Goal: Transaction & Acquisition: Purchase product/service

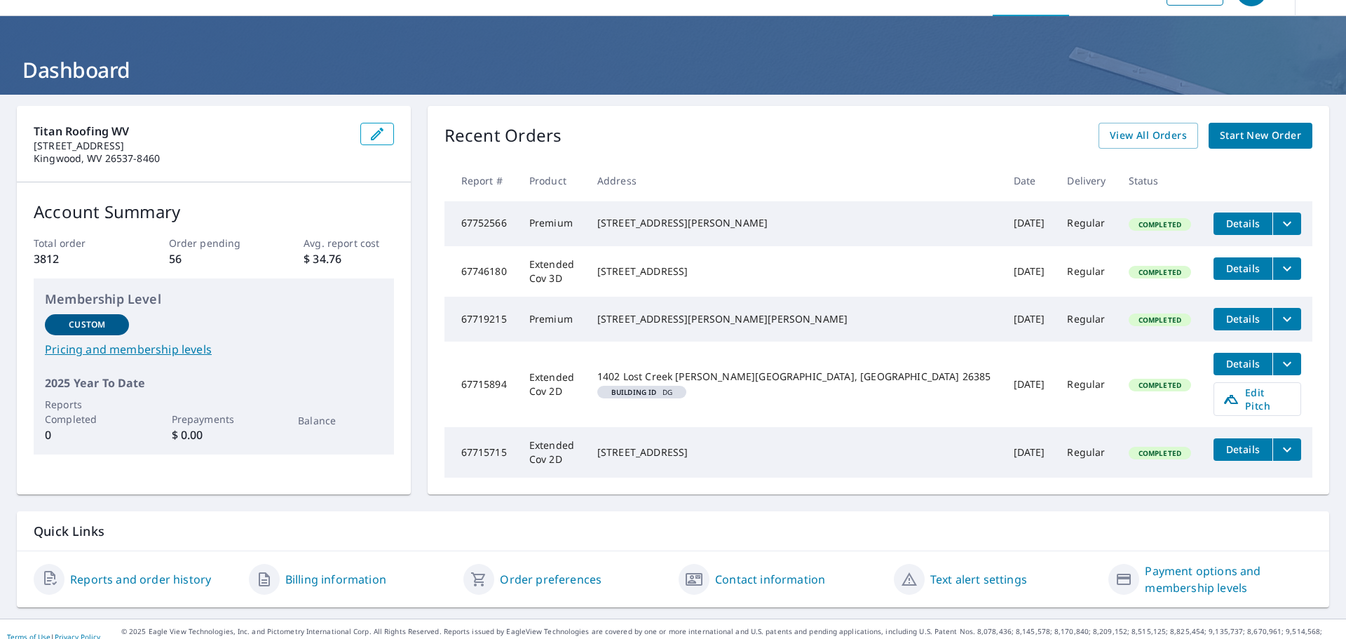
scroll to position [52, 0]
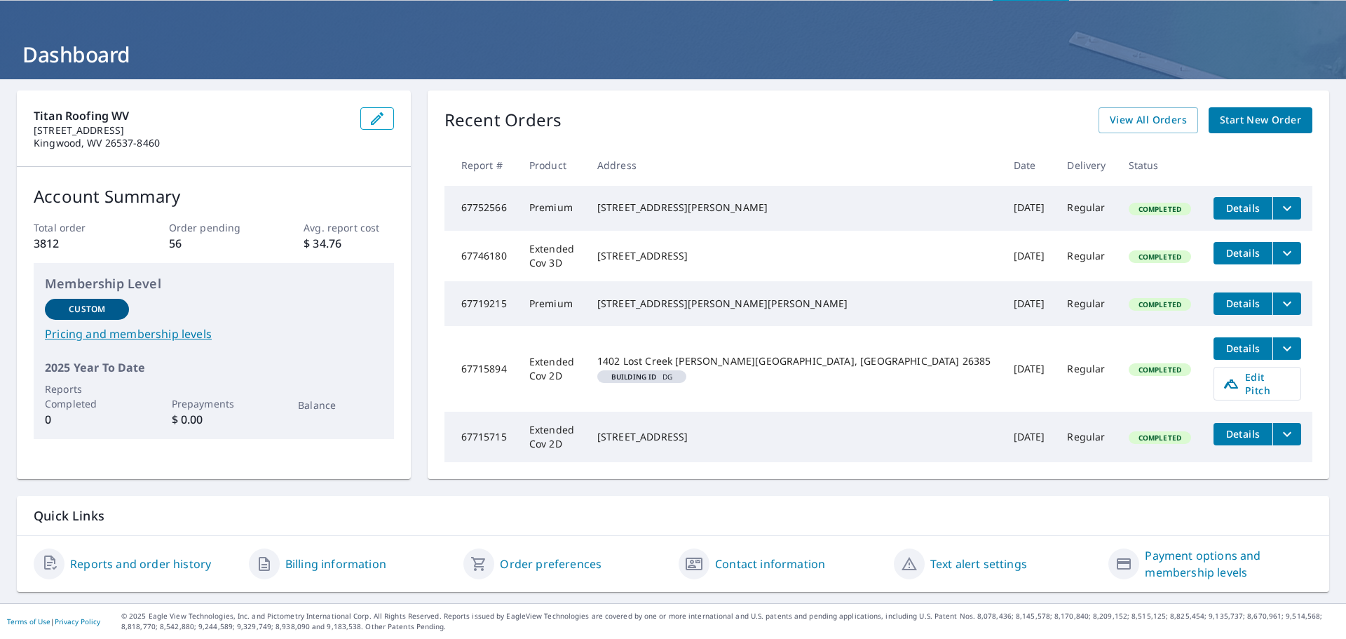
click at [1234, 123] on span "Start New Order" at bounding box center [1260, 120] width 81 height 18
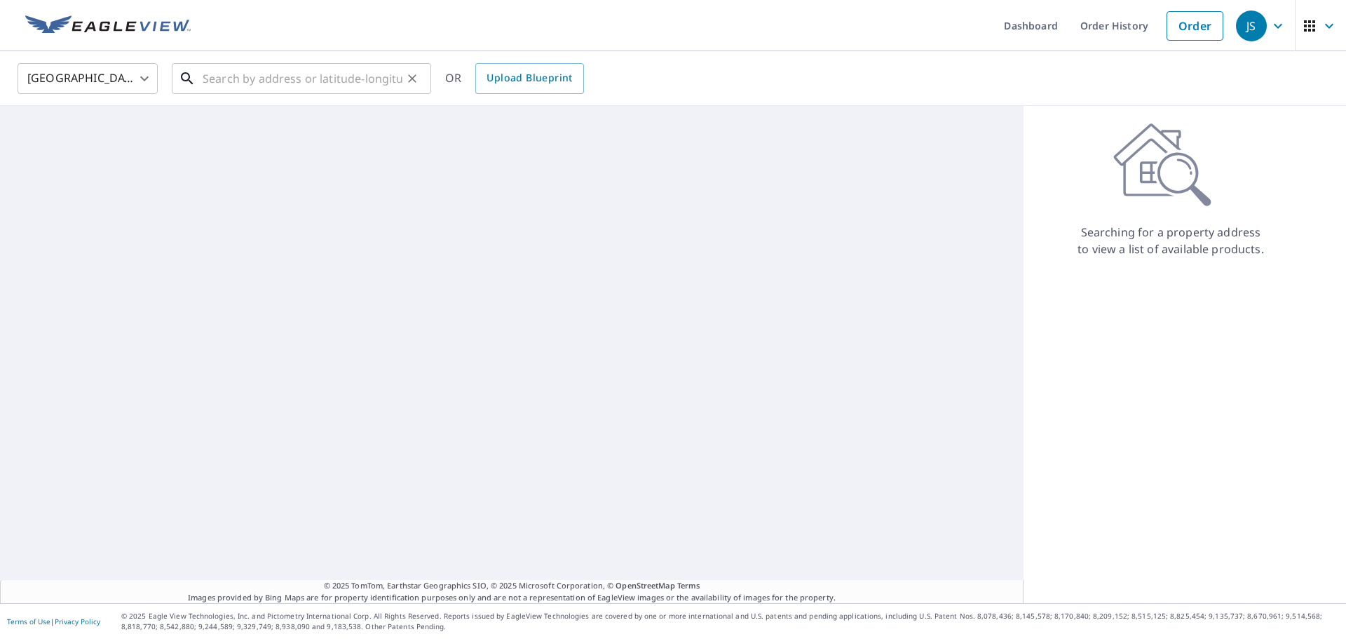
click at [317, 87] on input "text" at bounding box center [303, 78] width 200 height 39
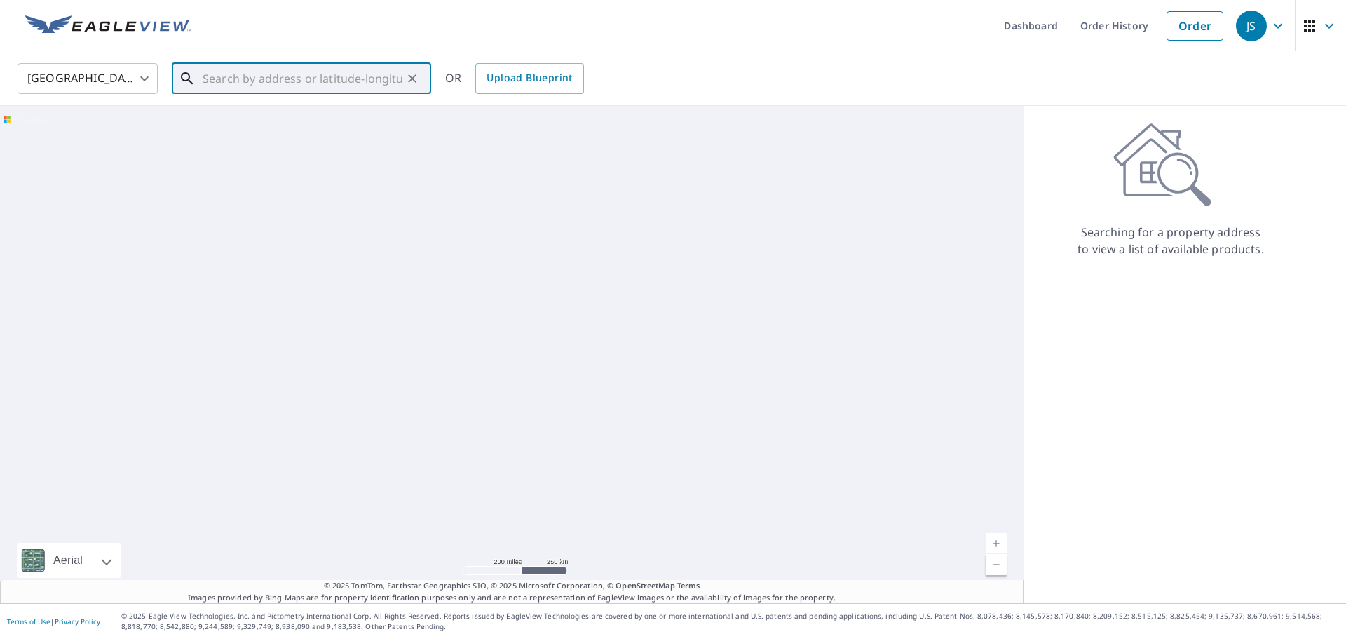
paste input "[STREET_ADDRESS][PERSON_NAME]"
click at [291, 125] on span "[STREET_ADDRESS]" at bounding box center [310, 119] width 220 height 17
type input "[STREET_ADDRESS][PERSON_NAME]"
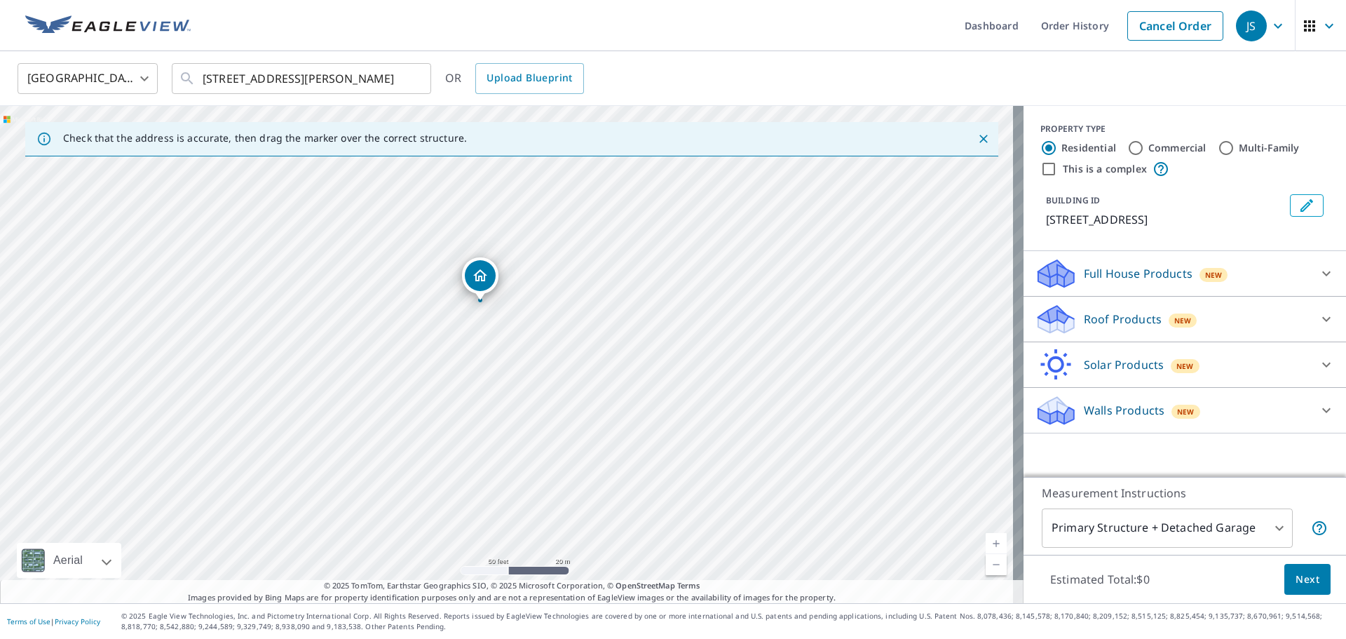
drag, startPoint x: 454, startPoint y: 310, endPoint x: 475, endPoint y: 276, distance: 39.7
click at [367, 75] on input "[STREET_ADDRESS][PERSON_NAME]" at bounding box center [303, 78] width 200 height 39
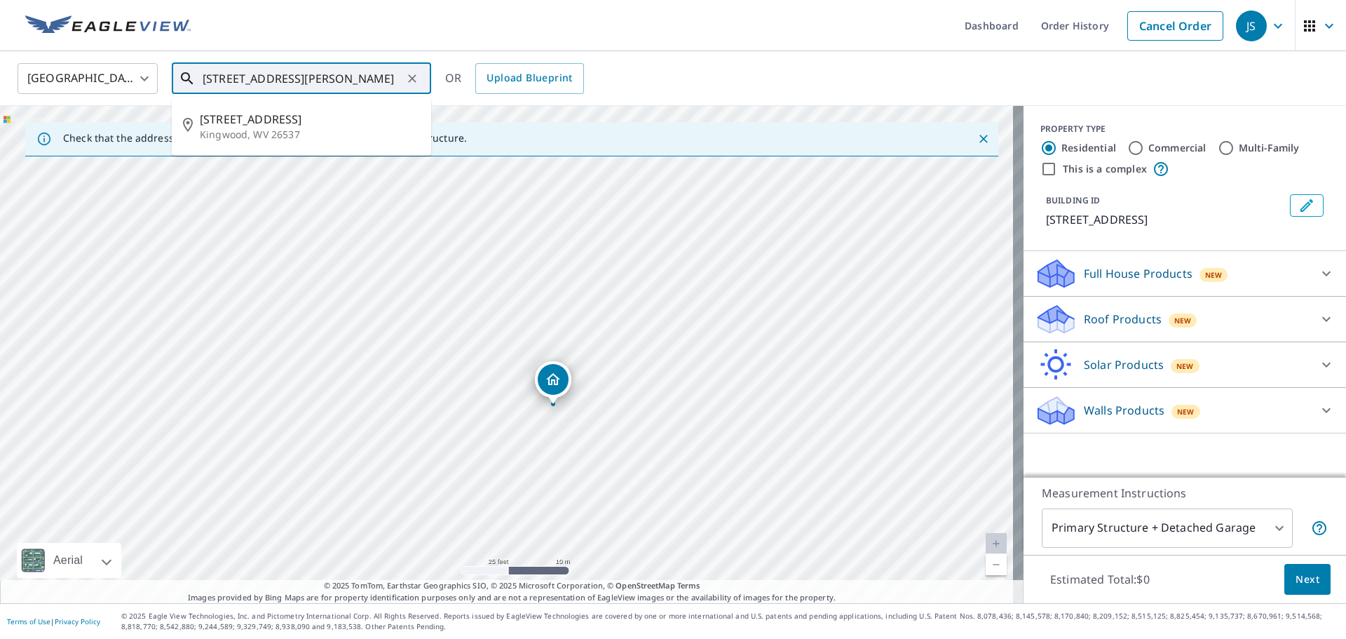
click at [414, 79] on icon "Clear" at bounding box center [412, 78] width 8 height 8
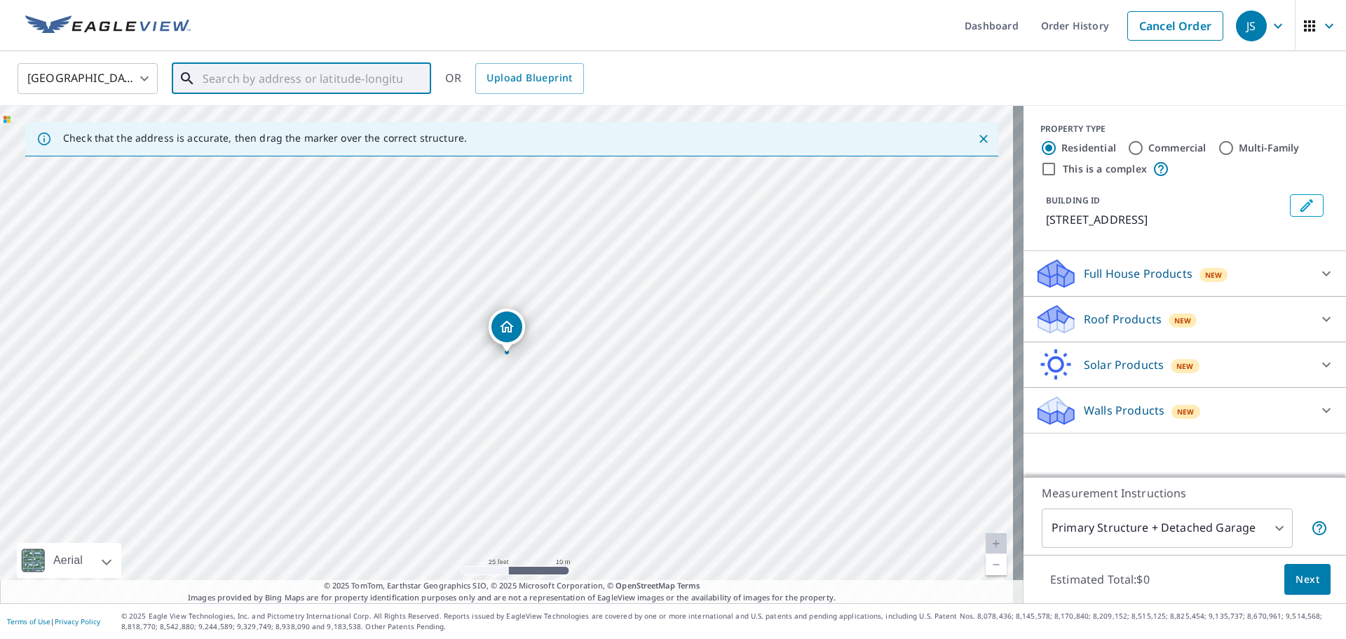
click at [283, 80] on input "text" at bounding box center [303, 78] width 200 height 39
paste input "[STREET_ADDRESS][PERSON_NAME]"
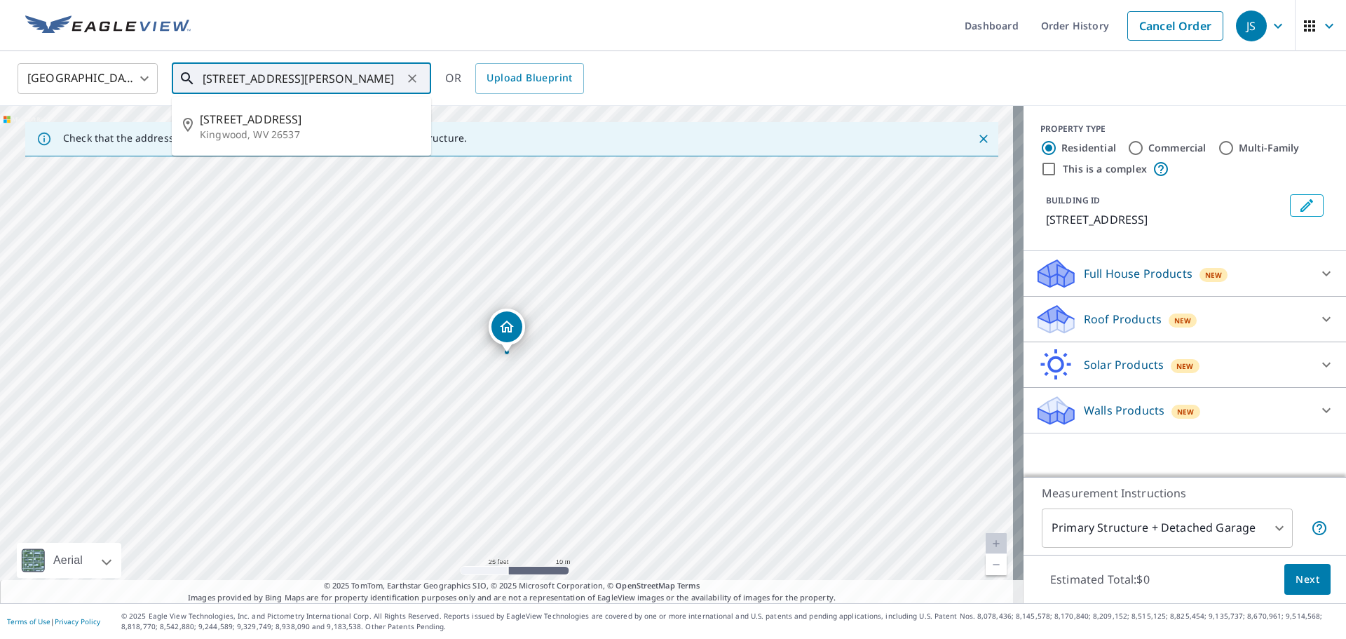
scroll to position [0, 27]
click at [279, 122] on span "[STREET_ADDRESS]" at bounding box center [310, 119] width 220 height 17
type input "[STREET_ADDRESS]"
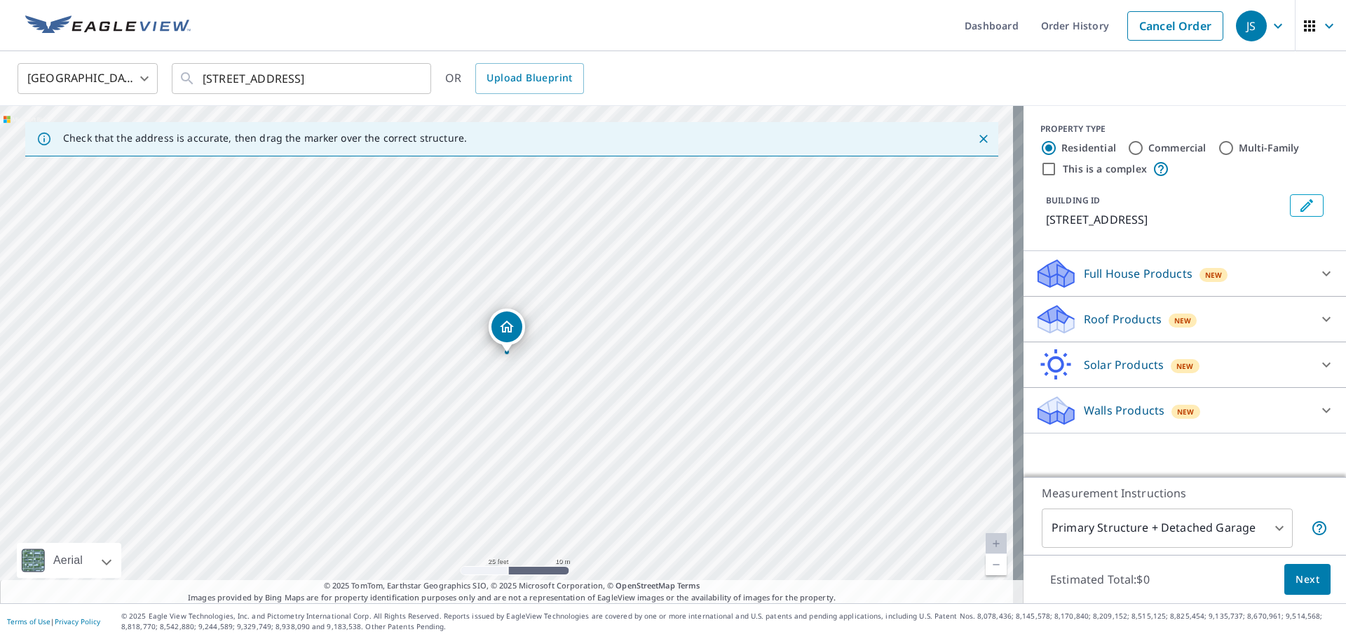
click at [1181, 326] on div "New" at bounding box center [1183, 319] width 29 height 17
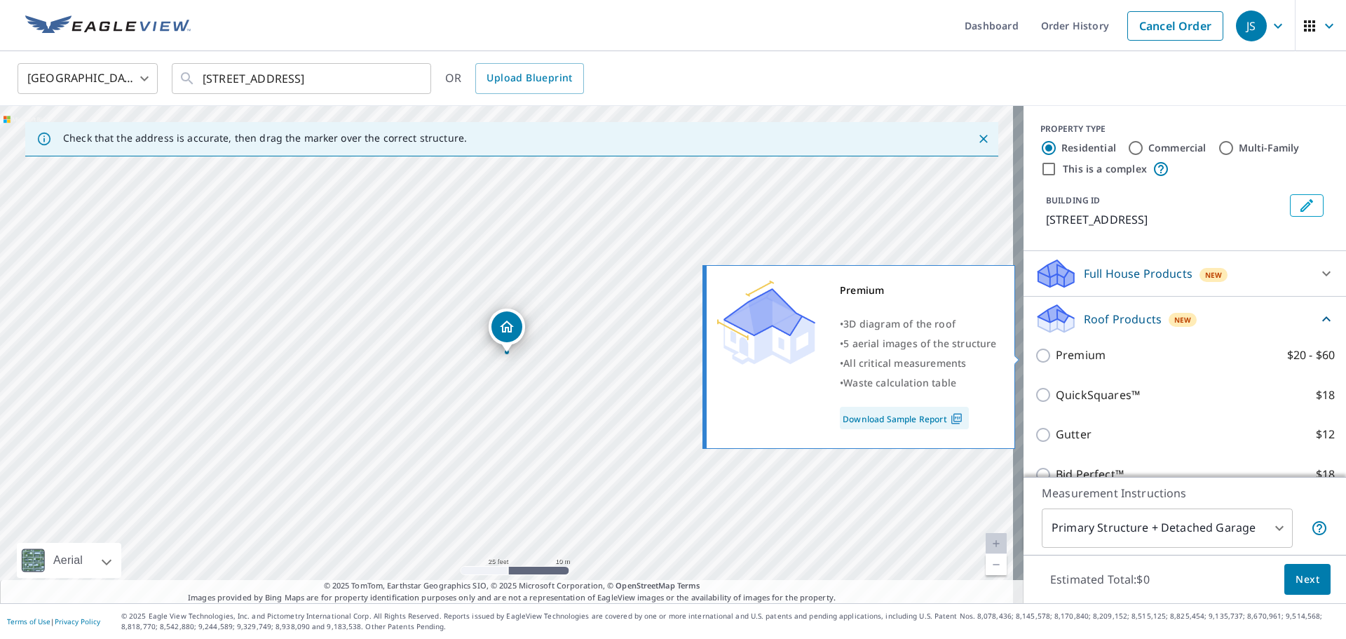
click at [1035, 358] on input "Premium $20 - $60" at bounding box center [1045, 355] width 21 height 17
checkbox input "true"
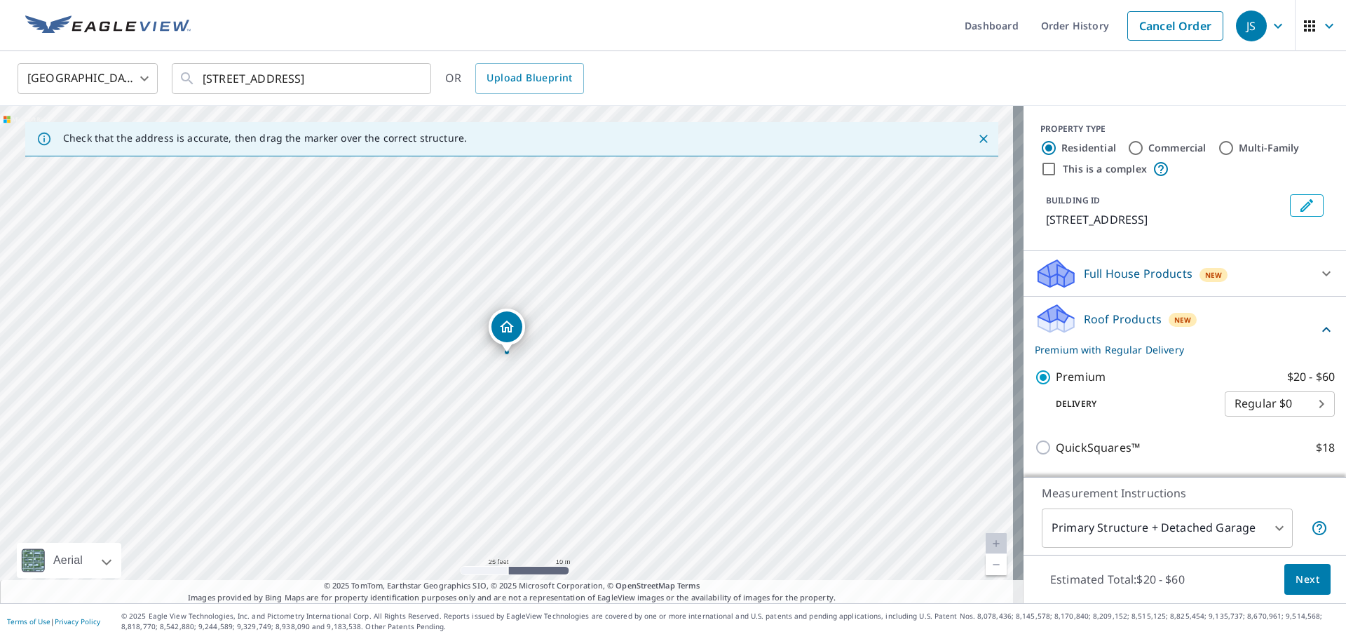
click at [1296, 576] on span "Next" at bounding box center [1308, 580] width 24 height 18
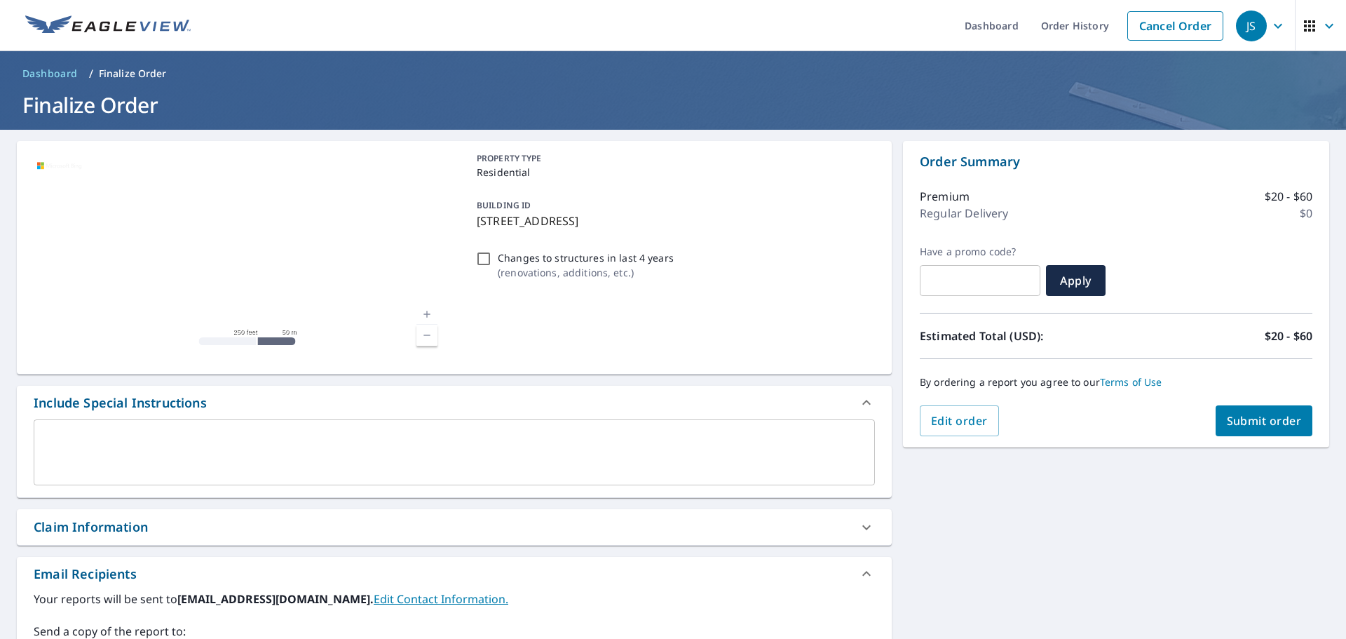
click at [1246, 428] on button "Submit order" at bounding box center [1264, 420] width 97 height 31
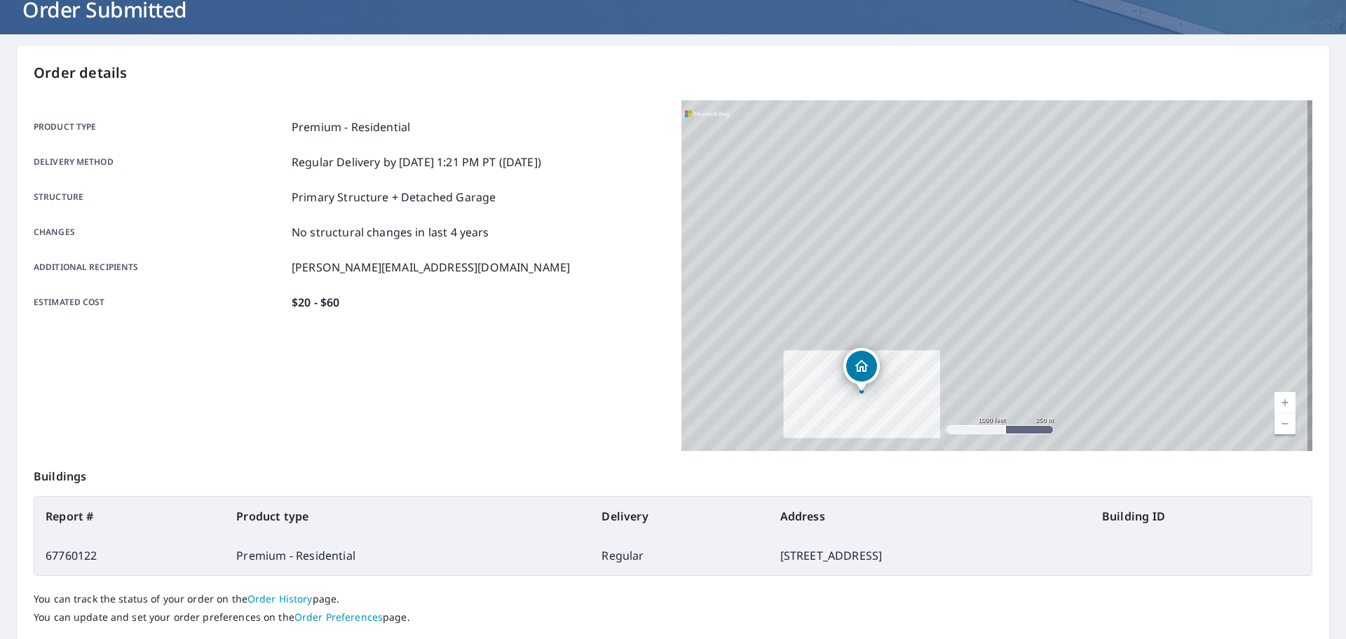
scroll to position [140, 0]
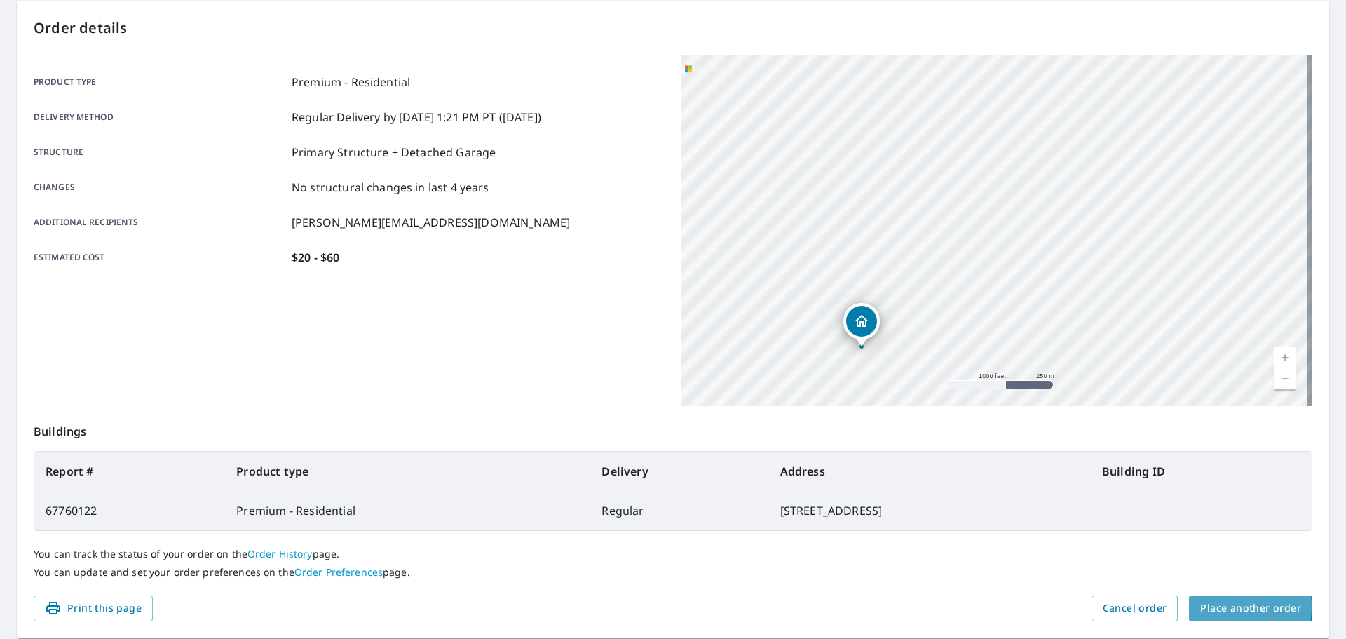
click at [1206, 607] on span "Place another order" at bounding box center [1250, 608] width 101 height 18
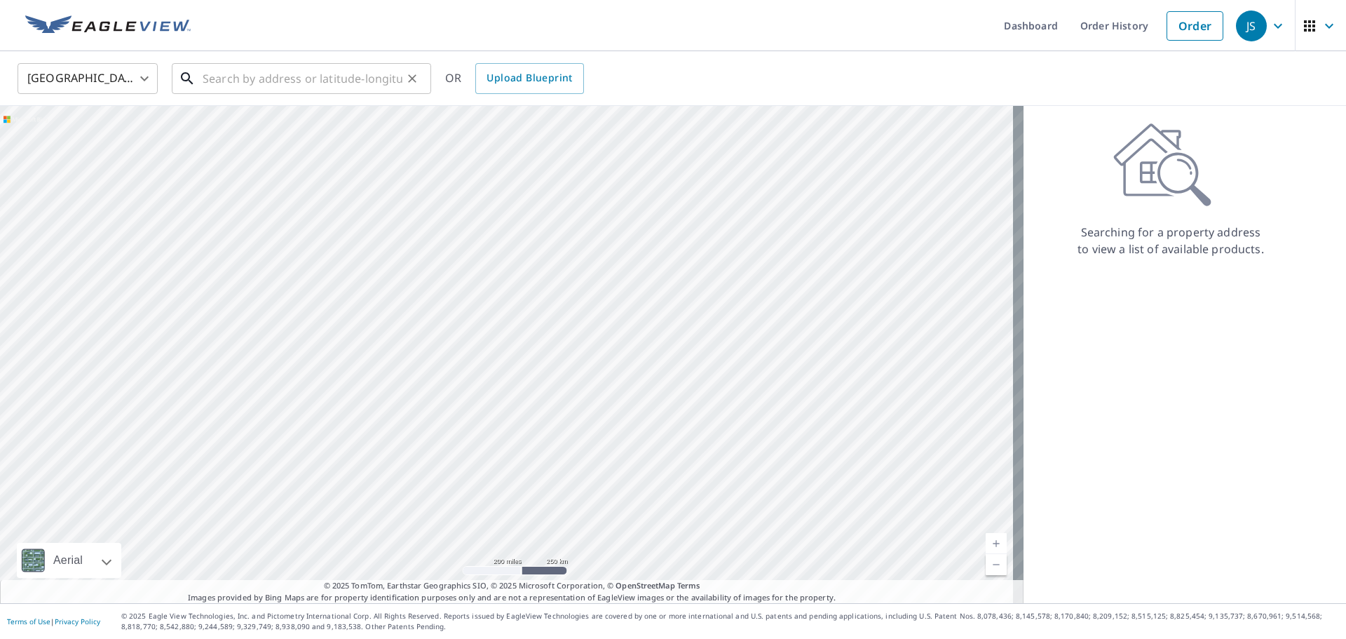
click at [255, 81] on input "text" at bounding box center [303, 78] width 200 height 39
paste input "[STREET_ADDRESS] [GEOGRAPHIC_DATA], [GEOGRAPHIC_DATA], 26501"
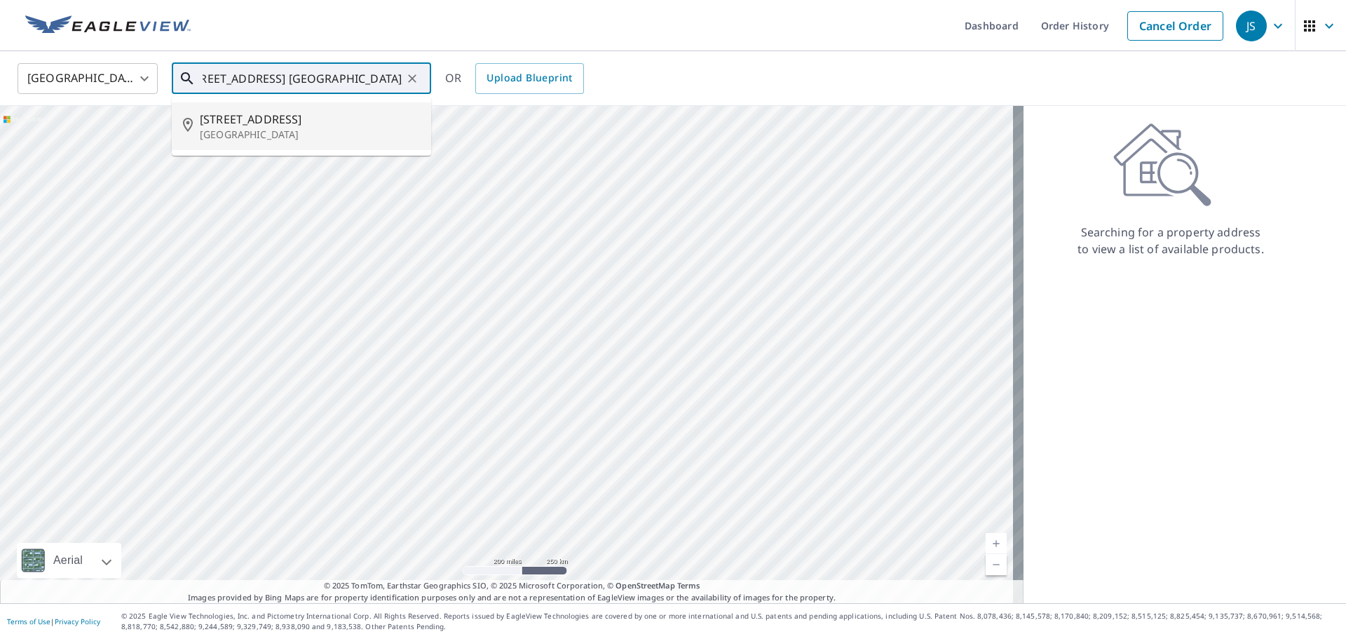
click at [262, 121] on span "[STREET_ADDRESS]" at bounding box center [310, 119] width 220 height 17
type input "[STREET_ADDRESS]"
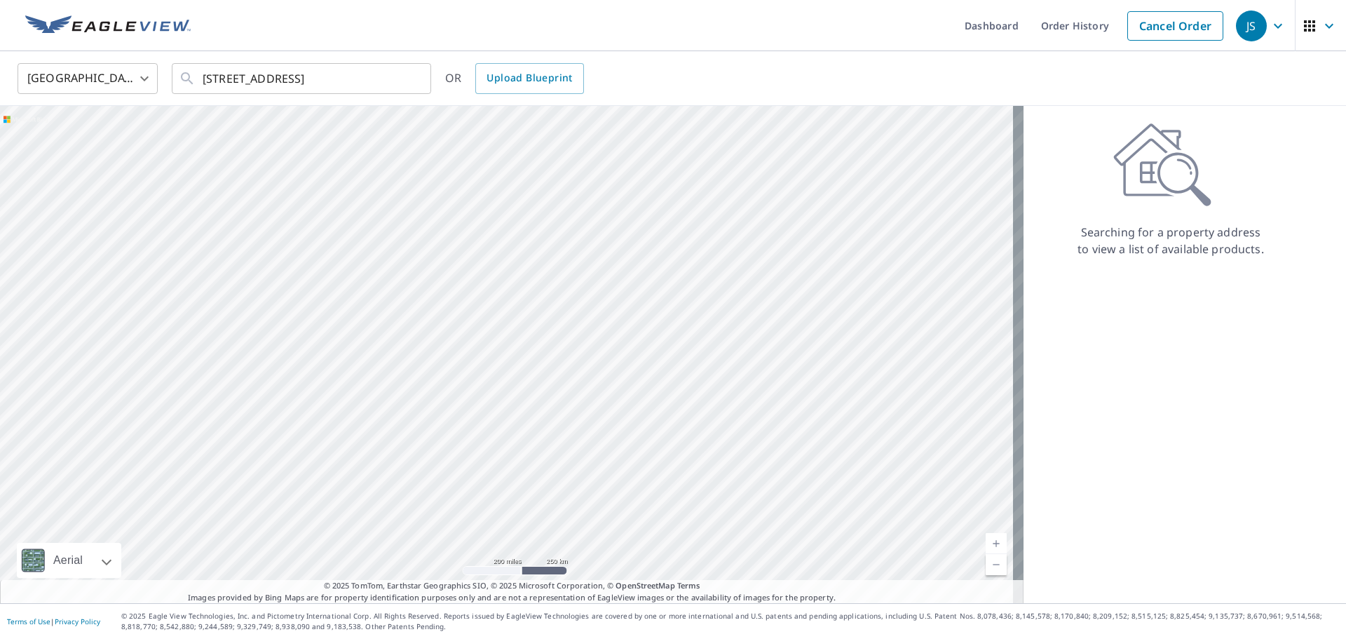
scroll to position [0, 0]
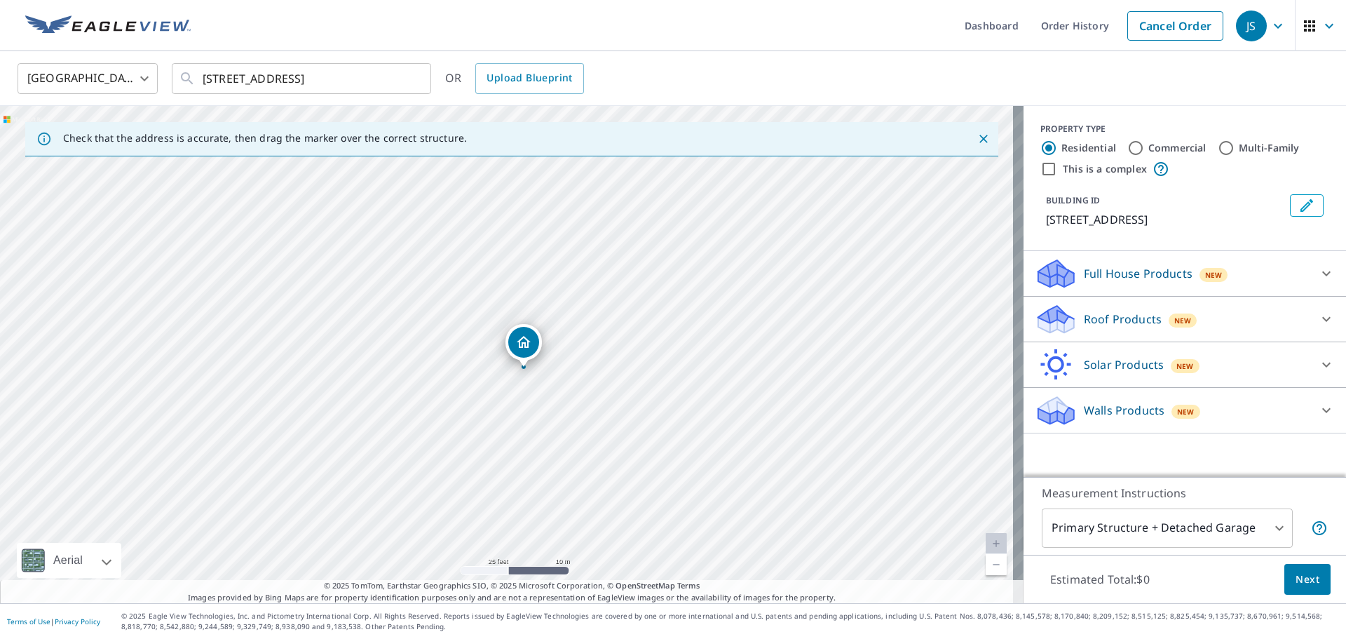
click at [1129, 287] on div "Full House Products New" at bounding box center [1172, 273] width 275 height 33
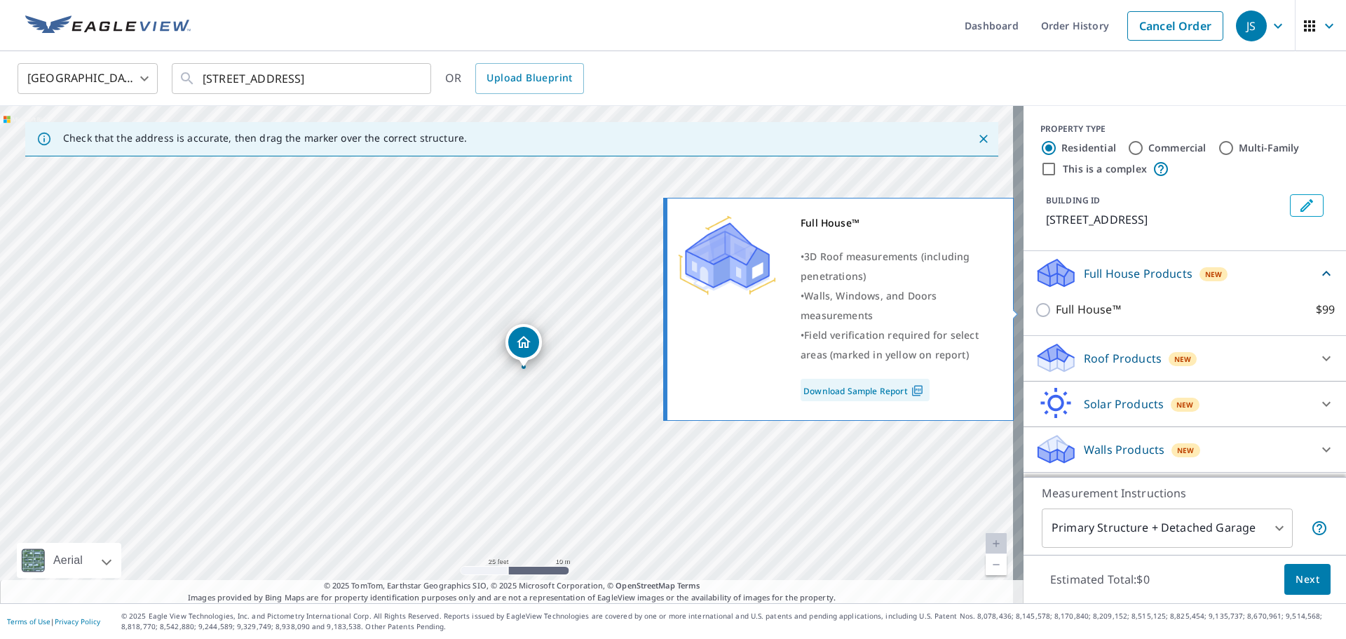
click at [1035, 314] on input "Full House™ $99" at bounding box center [1045, 310] width 21 height 17
checkbox input "true"
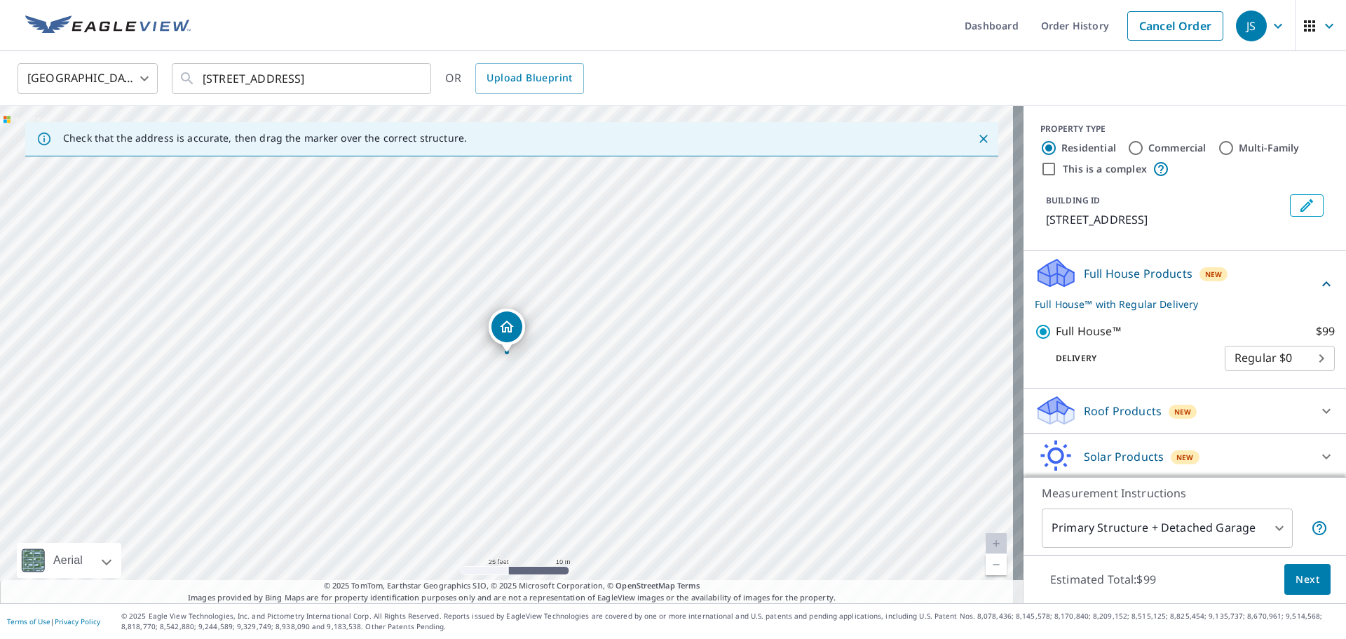
click at [1112, 405] on p "Roof Products" at bounding box center [1123, 410] width 78 height 17
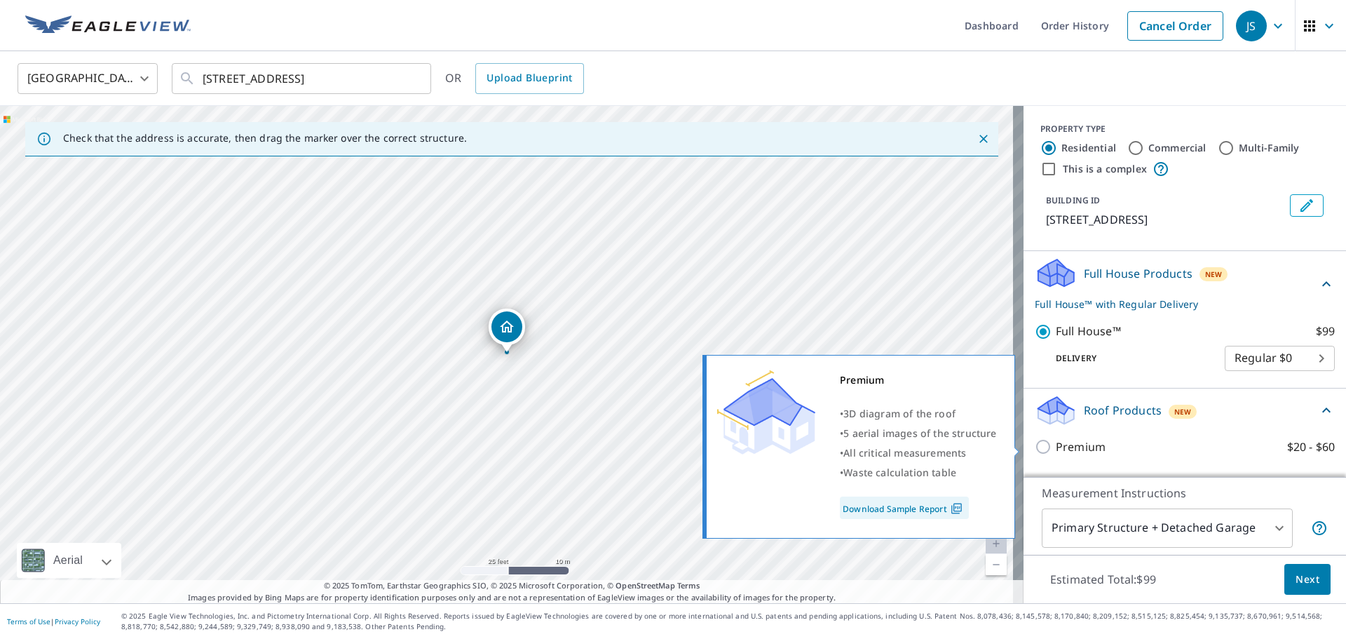
click at [1041, 440] on input "Premium $20 - $60" at bounding box center [1045, 446] width 21 height 17
checkbox input "true"
checkbox input "false"
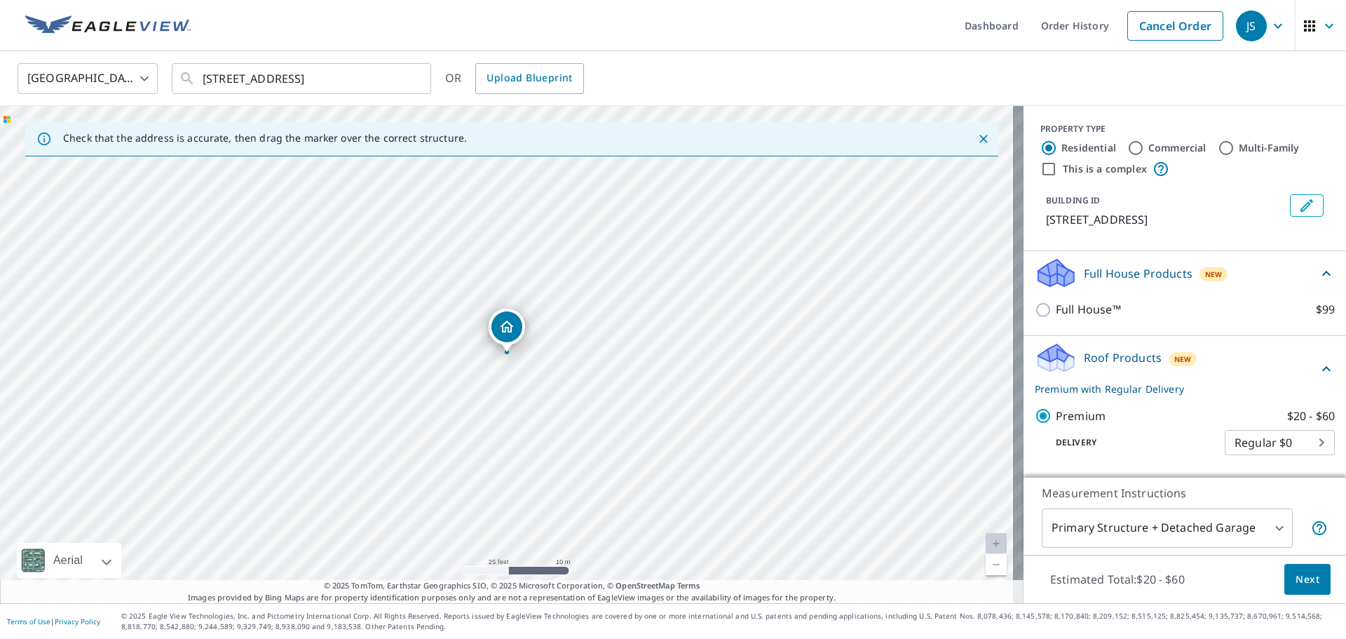
click at [1296, 575] on span "Next" at bounding box center [1308, 580] width 24 height 18
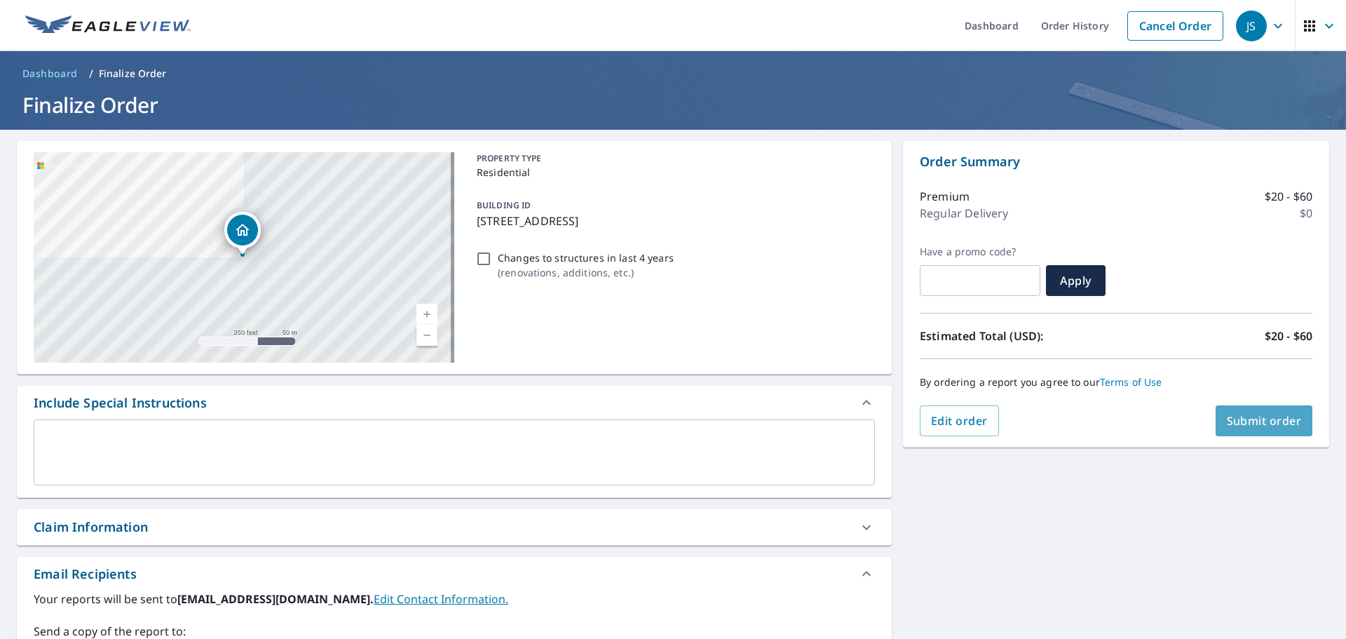
click at [1227, 423] on span "Submit order" at bounding box center [1264, 420] width 75 height 15
